Goal: Find specific page/section: Find specific page/section

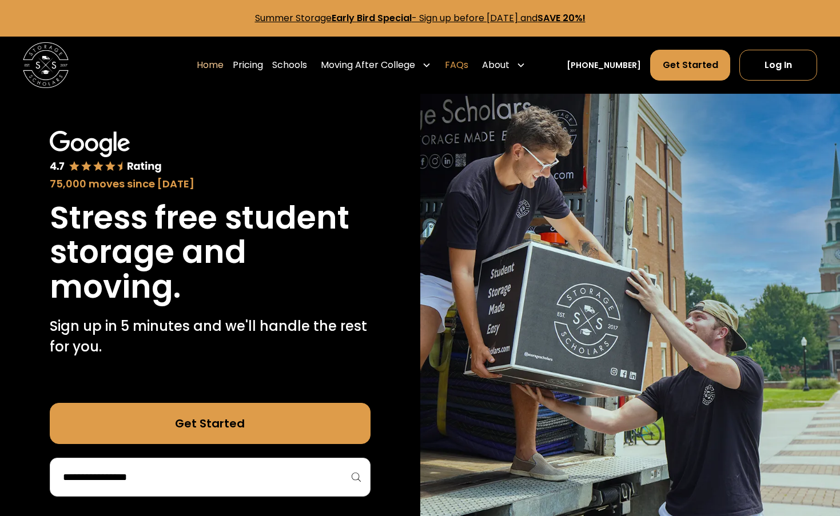
click at [468, 67] on link "FAQs" at bounding box center [456, 65] width 23 height 32
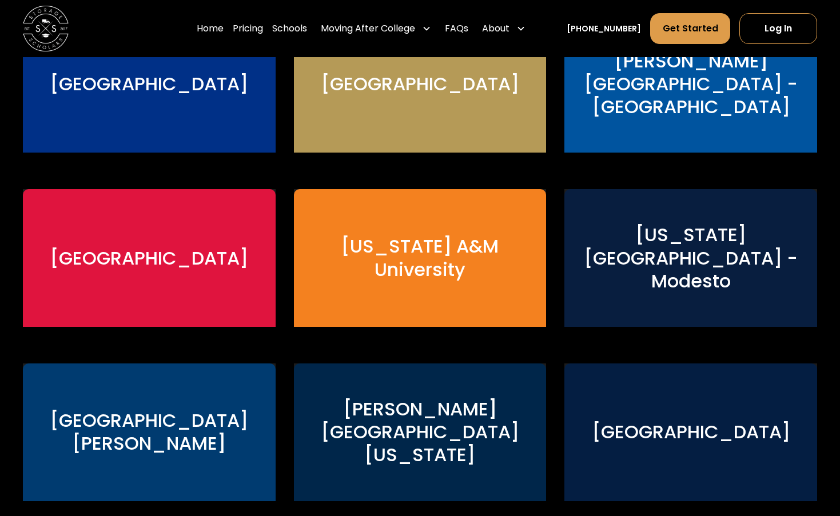
scroll to position [1617, 0]
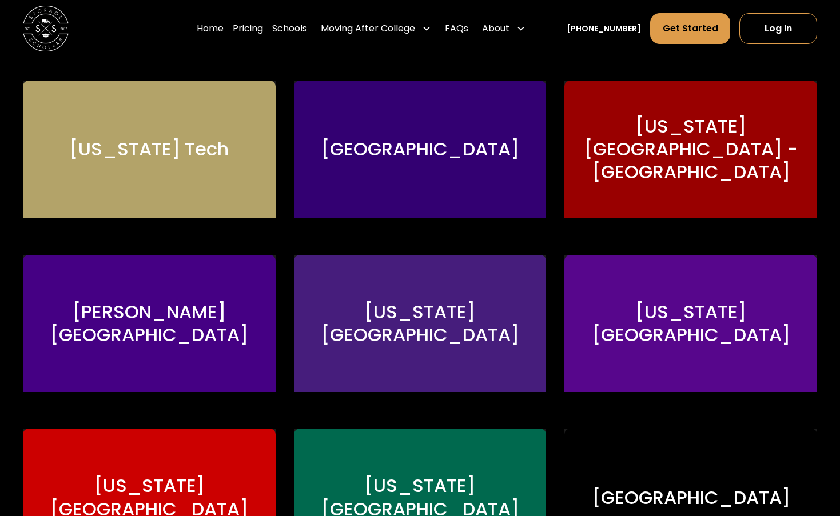
click at [395, 154] on div "[GEOGRAPHIC_DATA]" at bounding box center [420, 149] width 198 height 23
click at [395, 165] on div "[GEOGRAPHIC_DATA]" at bounding box center [420, 150] width 253 height 138
click at [388, 186] on div "[GEOGRAPHIC_DATA]" at bounding box center [420, 150] width 253 height 138
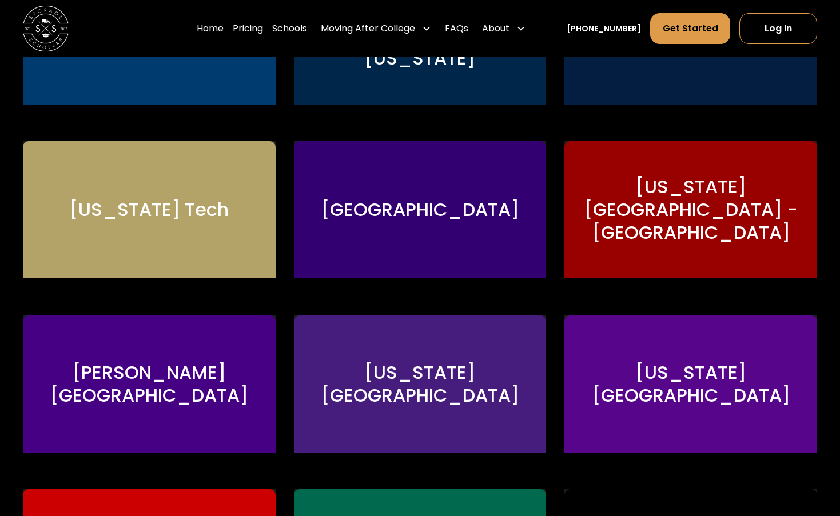
click at [388, 185] on div "[GEOGRAPHIC_DATA]" at bounding box center [420, 210] width 253 height 138
click at [388, 201] on div "[GEOGRAPHIC_DATA]" at bounding box center [420, 209] width 198 height 23
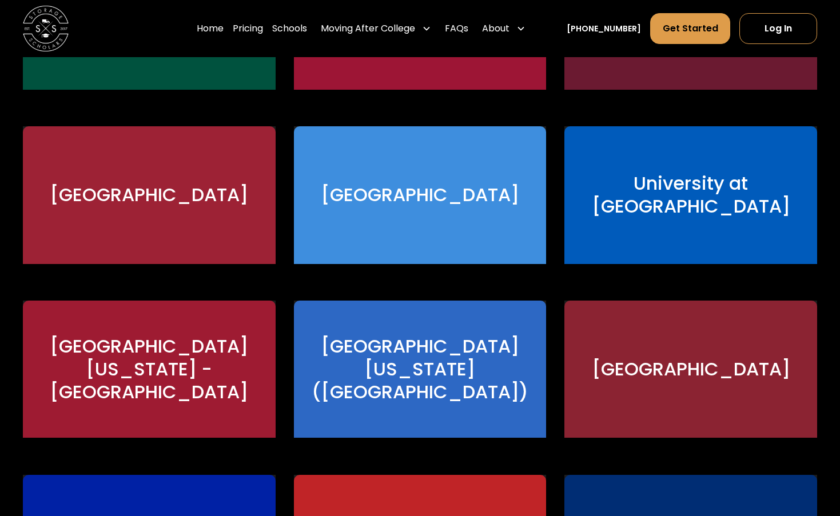
click at [381, 347] on div "[GEOGRAPHIC_DATA][US_STATE] ([GEOGRAPHIC_DATA])" at bounding box center [420, 369] width 225 height 69
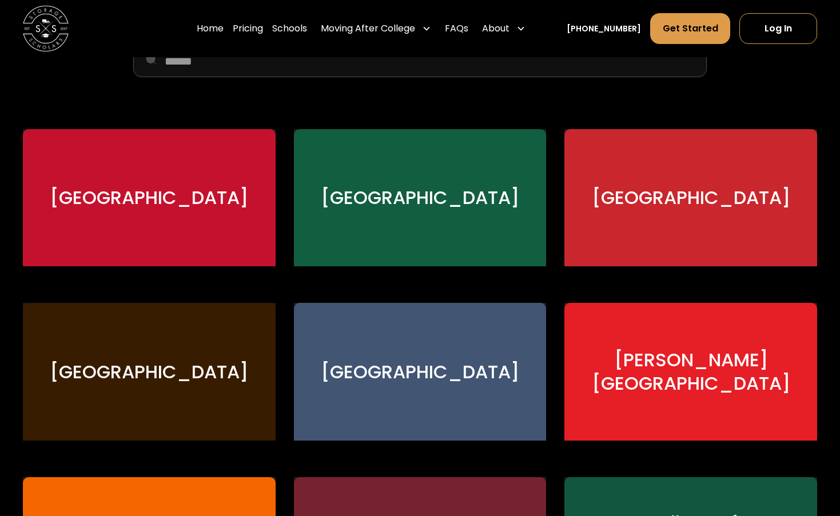
scroll to position [0, 0]
